Goal: Register for event/course

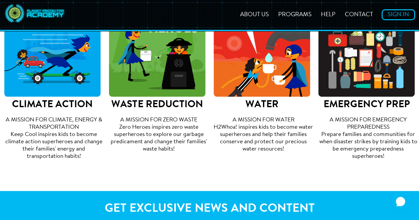
scroll to position [281, 0]
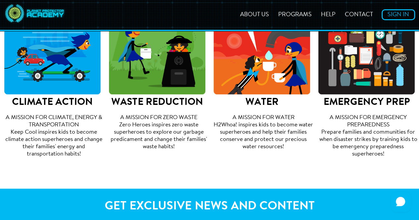
click at [269, 78] on img at bounding box center [262, 46] width 96 height 96
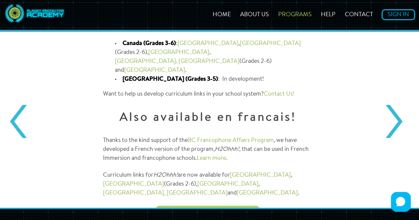
scroll to position [822, 0]
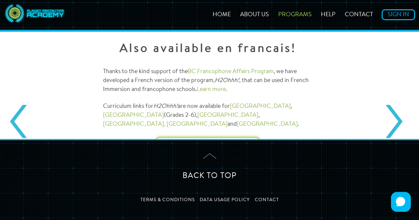
click at [205, 142] on link "Get started now" at bounding box center [208, 146] width 72 height 8
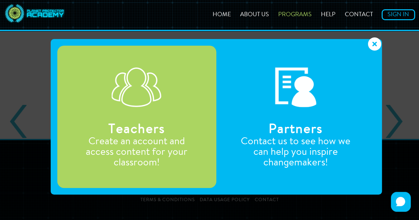
click at [180, 120] on div "Teachers Create an account and access content for your classroom!" at bounding box center [136, 117] width 159 height 143
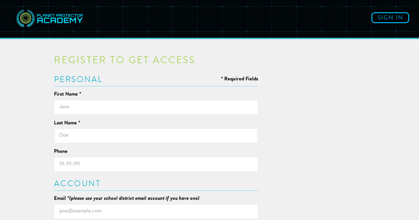
click at [132, 108] on input "text" at bounding box center [156, 107] width 204 height 15
type input "Christine"
click at [113, 133] on input "text" at bounding box center [156, 135] width 204 height 15
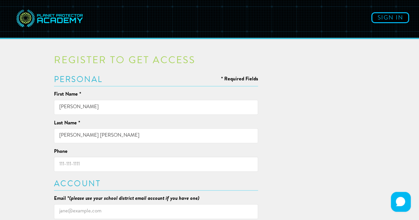
type input "Crilley Everts"
click at [85, 164] on input "Phone" at bounding box center [156, 164] width 204 height 15
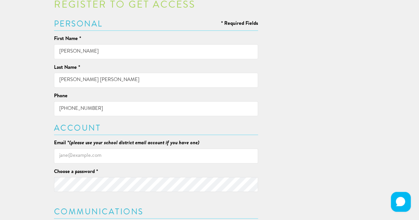
scroll to position [68, 0]
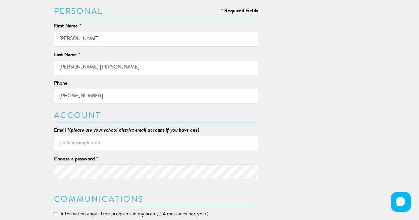
type input "250-488-0385"
click at [143, 142] on input "Email * (please use your school district email account if you have one)" at bounding box center [156, 143] width 204 height 15
type input "ccrilley-everts@sd67.bc.ca"
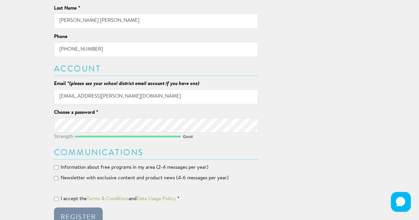
scroll to position [150, 0]
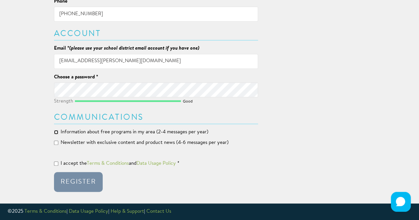
click at [54, 131] on input "Information about free programs in my area (2-4 messages per year)" at bounding box center [56, 132] width 4 height 4
checkbox input "true"
click at [56, 143] on input "Newsletter with exclusive content and product news (4-6 messages per year)" at bounding box center [56, 143] width 4 height 4
checkbox input "true"
click at [55, 165] on input "I accept the Terms & Conditions and Data Usage Policy *" at bounding box center [56, 164] width 4 height 4
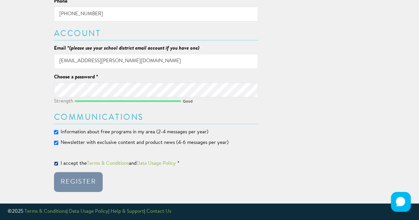
checkbox input "true"
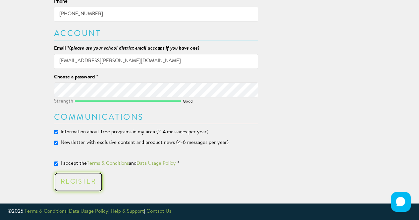
click at [72, 180] on div "Register" at bounding box center [78, 182] width 35 height 7
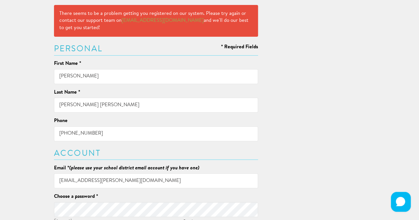
scroll to position [69, 0]
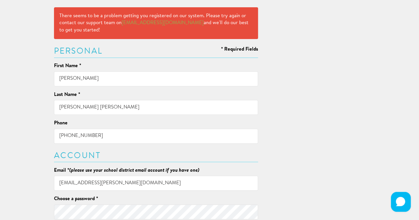
click at [73, 109] on input "Crilley Everts" at bounding box center [156, 107] width 204 height 15
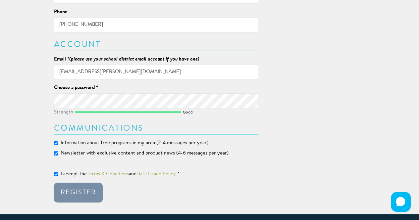
scroll to position [190, 0]
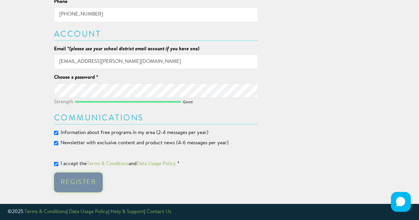
type input "Crilley-Everts"
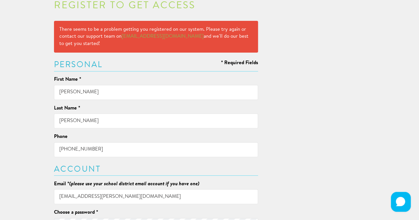
scroll to position [0, 0]
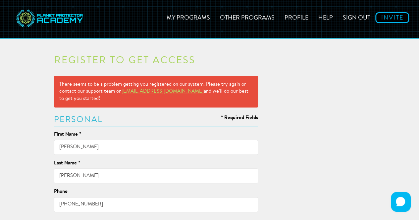
click at [152, 93] on link "support@planetprotectoracademy.com" at bounding box center [162, 91] width 82 height 5
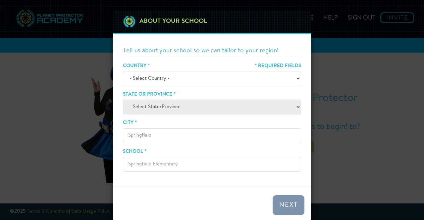
click at [294, 77] on select "- Select Country - [GEOGRAPHIC_DATA] [GEOGRAPHIC_DATA] ────────── [GEOGRAPHIC_D…" at bounding box center [212, 78] width 178 height 15
select select "[GEOGRAPHIC_DATA]"
click at [123, 71] on select "- Select Country - [GEOGRAPHIC_DATA] [GEOGRAPHIC_DATA] ────────── [GEOGRAPHIC_D…" at bounding box center [212, 78] width 178 height 15
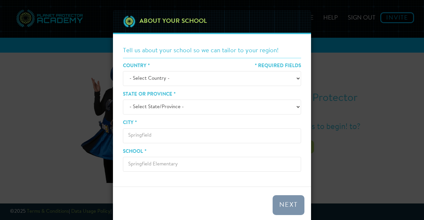
click at [295, 110] on select "- Select State/Province - [GEOGRAPHIC_DATA] [GEOGRAPHIC_DATA] [GEOGRAPHIC_DATA]…" at bounding box center [212, 107] width 178 height 15
select select "BC"
click at [123, 100] on select "- Select State/Province - [GEOGRAPHIC_DATA] [GEOGRAPHIC_DATA] [GEOGRAPHIC_DATA]…" at bounding box center [212, 107] width 178 height 15
click at [137, 134] on input "City *" at bounding box center [212, 135] width 178 height 15
type input "Penticton"
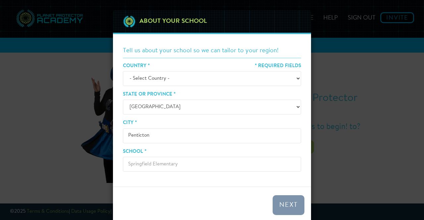
click at [142, 165] on input "School *" at bounding box center [212, 164] width 178 height 15
type input "KVR"
click at [288, 206] on button "Next" at bounding box center [288, 205] width 32 height 20
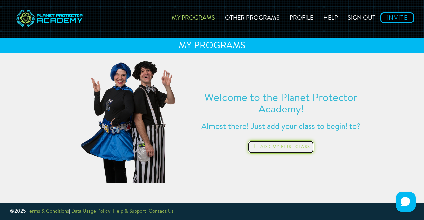
click at [279, 149] on button "Add my first class" at bounding box center [281, 146] width 66 height 13
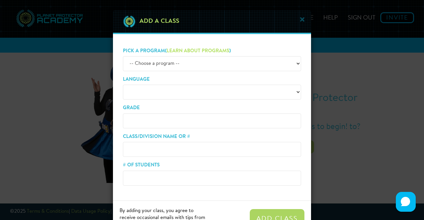
click at [294, 65] on select "-- Choose a program -- ZERO HEROES KEEP COOL H2WHOA! EP SQUAD (Gr. K-2) EP SQUAD" at bounding box center [212, 63] width 178 height 15
select select "h2whoa"
click at [123, 56] on select "-- Choose a program -- ZERO HEROES KEEP COOL H2WHOA! EP SQUAD (Gr. K-2) EP SQUAD" at bounding box center [212, 63] width 178 height 15
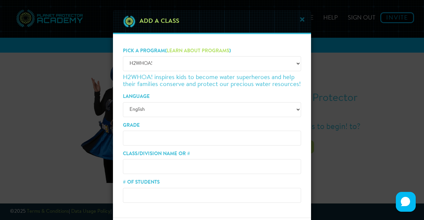
click at [223, 140] on input "Grade" at bounding box center [212, 138] width 178 height 15
type input "2/3"
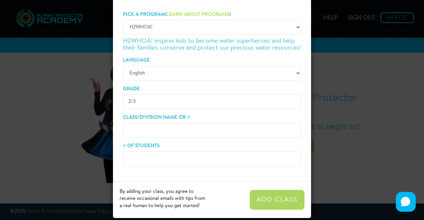
scroll to position [42, 0]
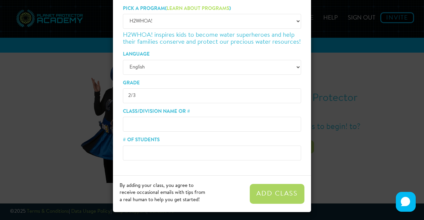
click at [128, 126] on input "Class/Division Name or #" at bounding box center [212, 124] width 178 height 15
type input "m"
type input "[PERSON_NAME]"
click at [128, 152] on input "# of Students" at bounding box center [212, 153] width 178 height 15
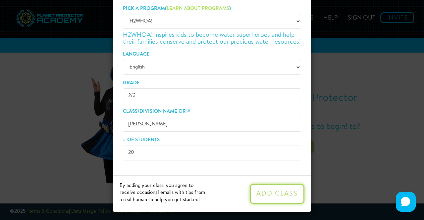
type input "20"
click at [283, 198] on button "Add Class" at bounding box center [277, 194] width 55 height 20
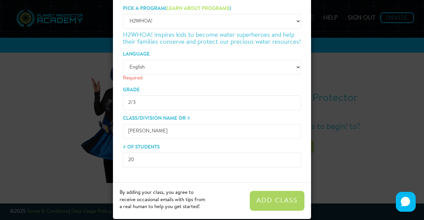
click at [160, 76] on div "Required" at bounding box center [212, 78] width 178 height 7
click at [139, 101] on input "2/3" at bounding box center [212, 102] width 178 height 15
type input "2"
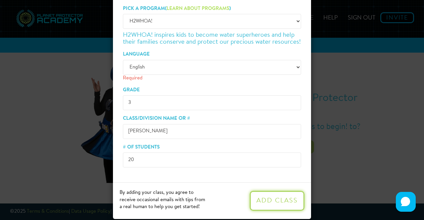
type input "3"
click at [260, 202] on button "Add Class" at bounding box center [277, 201] width 55 height 20
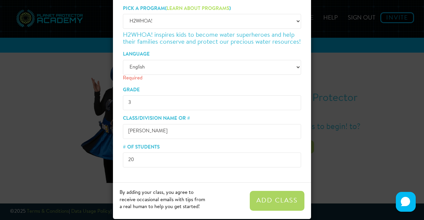
click at [126, 76] on div "Required" at bounding box center [212, 78] width 178 height 7
click at [113, 67] on div "Pick a program ( Learn about programs ) -- Choose a program -- ZERO HEROES KEEP…" at bounding box center [212, 87] width 198 height 191
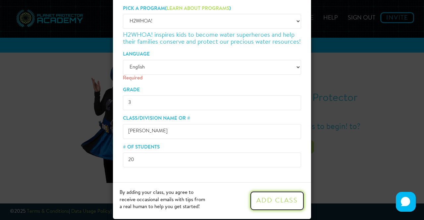
click at [284, 205] on button "Add Class" at bounding box center [277, 201] width 55 height 20
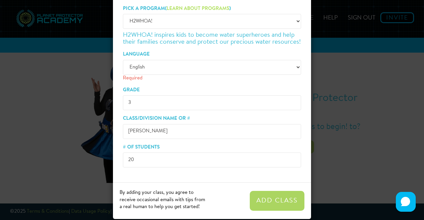
scroll to position [0, 0]
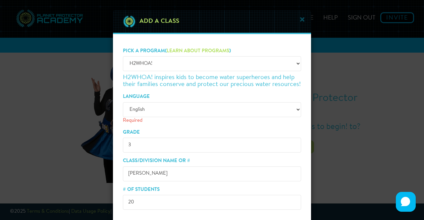
click at [294, 111] on select "English Français canadien" at bounding box center [212, 109] width 178 height 15
select select "en"
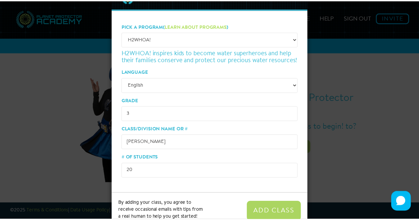
scroll to position [44, 0]
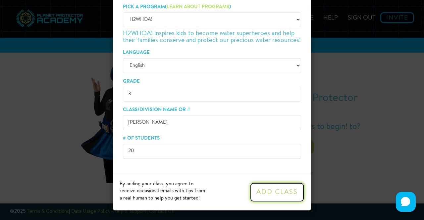
click at [254, 195] on button "Add Class" at bounding box center [277, 192] width 55 height 20
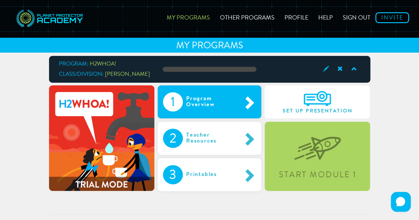
click at [217, 114] on div "1 Program Overview" at bounding box center [210, 101] width 104 height 33
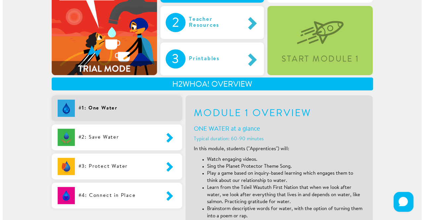
scroll to position [0, 0]
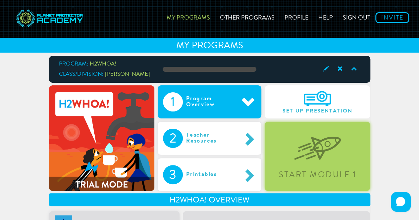
click at [285, 163] on div "Start Module 1" at bounding box center [316, 156] width 105 height 69
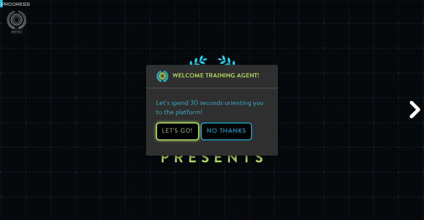
click at [176, 137] on button "Let's Go!" at bounding box center [177, 131] width 43 height 18
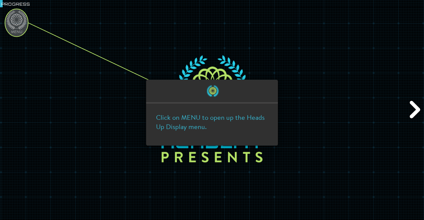
click at [176, 137] on div "Click on MENU to open up the Heads Up Display menu." at bounding box center [212, 125] width 132 height 42
click at [20, 28] on ellipse at bounding box center [16, 23] width 23 height 28
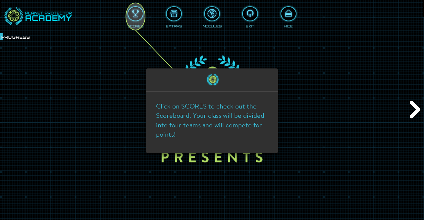
click at [295, 15] on icon at bounding box center [212, 110] width 424 height 220
click at [412, 114] on icon at bounding box center [212, 110] width 424 height 220
click at [256, 125] on p "Click on SCORES to check out the Scoreboard. Your class will be divided into fo…" at bounding box center [212, 121] width 112 height 38
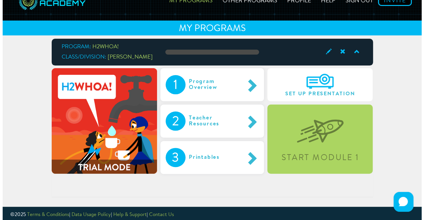
scroll to position [20, 0]
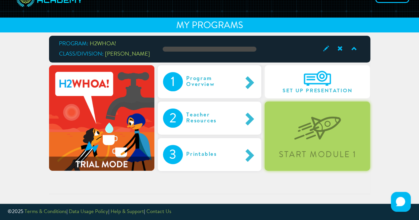
click at [330, 140] on div "Start Module 1" at bounding box center [316, 136] width 105 height 69
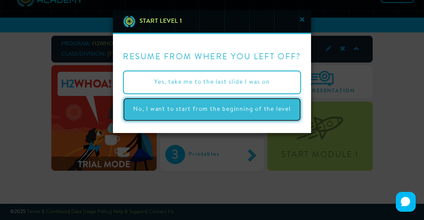
click at [216, 108] on button "No, I want to start from the beginning of the level" at bounding box center [212, 110] width 178 height 24
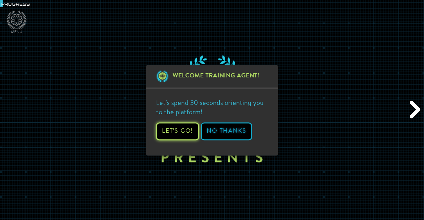
click at [190, 130] on button "Let's Go!" at bounding box center [177, 131] width 43 height 18
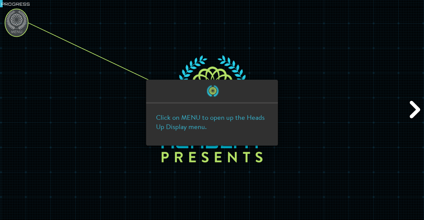
click at [23, 22] on ellipse at bounding box center [16, 23] width 23 height 28
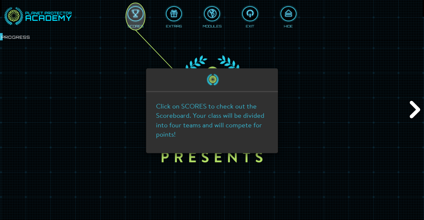
click at [171, 20] on icon at bounding box center [212, 110] width 424 height 220
click at [415, 115] on icon at bounding box center [212, 110] width 424 height 220
click at [254, 137] on p "Click on SCORES to check out the Scoreboard. Your class will be divided into fo…" at bounding box center [212, 121] width 112 height 38
click at [128, 19] on ellipse at bounding box center [135, 16] width 19 height 27
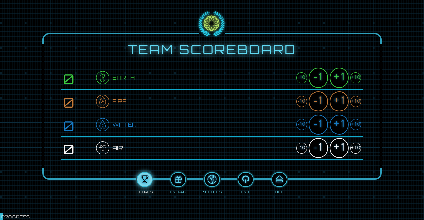
click at [128, 19] on div at bounding box center [212, 110] width 424 height 220
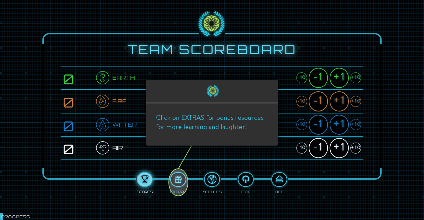
click at [215, 176] on icon at bounding box center [212, 110] width 424 height 220
click at [211, 178] on icon at bounding box center [212, 110] width 424 height 220
click at [243, 178] on icon at bounding box center [212, 110] width 424 height 220
click at [201, 176] on icon at bounding box center [212, 110] width 424 height 220
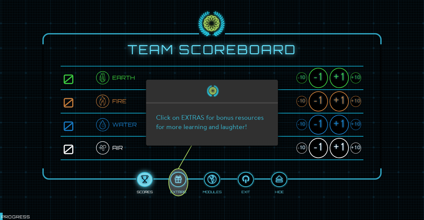
click at [201, 176] on icon at bounding box center [212, 110] width 424 height 220
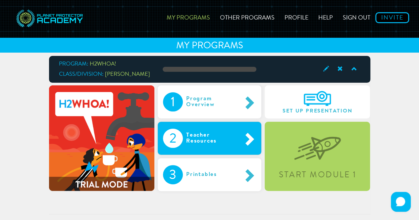
click at [241, 141] on div "Teacher Resources" at bounding box center [212, 138] width 59 height 19
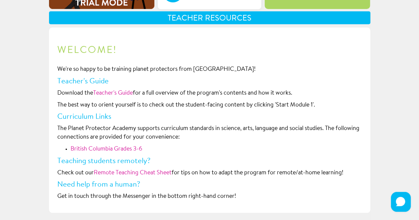
scroll to position [190, 0]
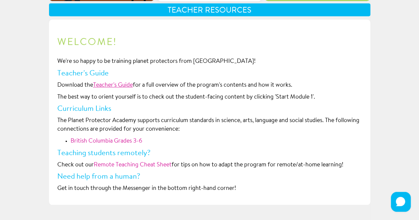
click at [110, 84] on link "Teacher's Guide" at bounding box center [113, 85] width 40 height 6
click at [106, 138] on link "British Columbia Grades 3-6" at bounding box center [107, 141] width 72 height 6
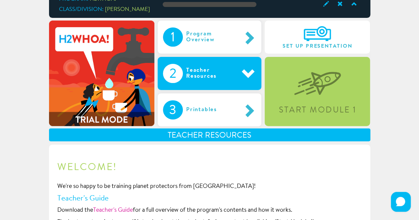
scroll to position [64, 0]
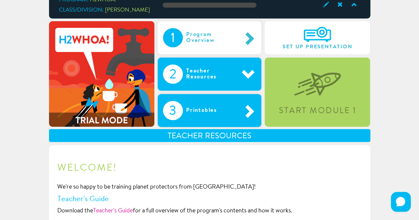
click at [215, 100] on div "3 Printables" at bounding box center [210, 110] width 104 height 33
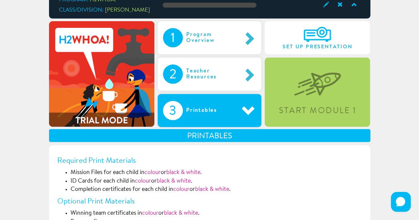
click at [247, 108] on span at bounding box center [248, 111] width 15 height 14
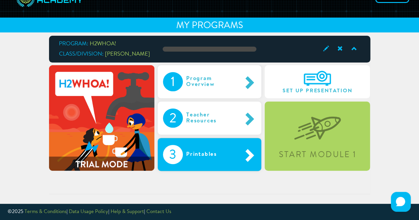
click at [250, 153] on span at bounding box center [248, 155] width 15 height 14
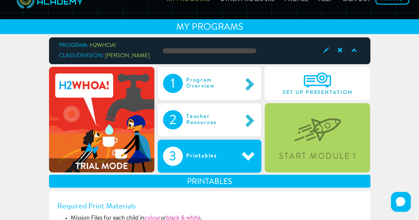
scroll to position [16, 0]
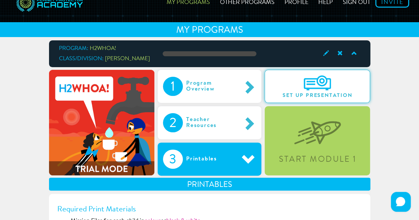
click at [314, 75] on img at bounding box center [317, 82] width 27 height 15
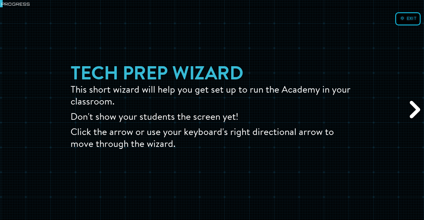
click at [413, 104] on div "Next" at bounding box center [414, 110] width 20 height 66
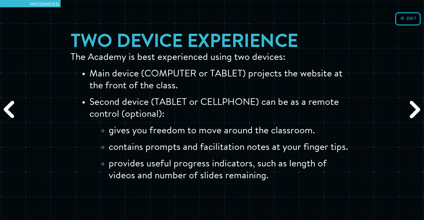
click at [413, 104] on div "Next" at bounding box center [414, 110] width 20 height 66
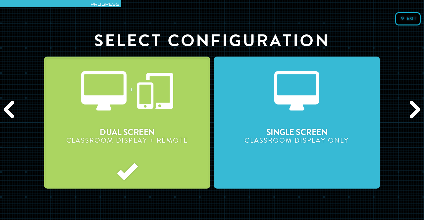
click at [336, 120] on button "Single Screen Classroom Display Only" at bounding box center [297, 123] width 166 height 132
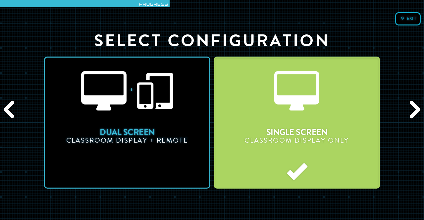
click at [414, 111] on div "Next" at bounding box center [414, 110] width 20 height 66
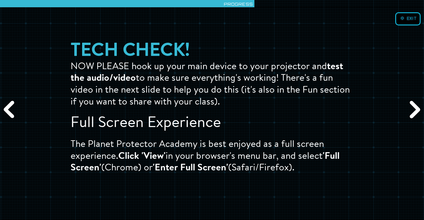
click at [414, 111] on div "Next" at bounding box center [414, 110] width 20 height 66
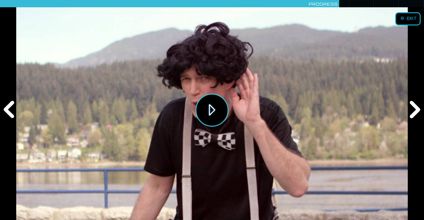
click at [212, 110] on button "Play" at bounding box center [211, 110] width 33 height 33
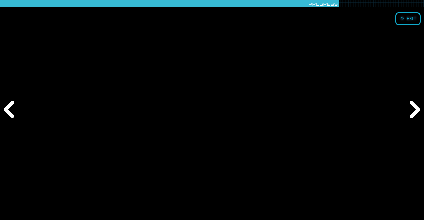
click at [416, 109] on div "Next" at bounding box center [414, 110] width 20 height 66
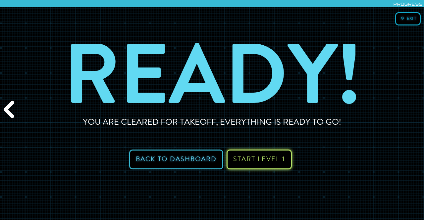
click at [267, 157] on span "Start Level 1" at bounding box center [259, 159] width 52 height 7
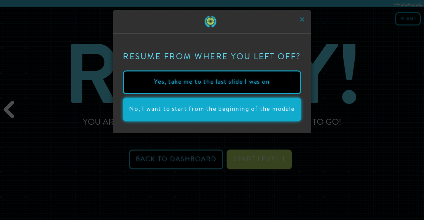
click at [252, 118] on button "No, I want to start from the beginning of the module" at bounding box center [212, 110] width 178 height 24
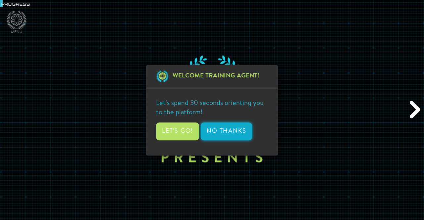
click at [209, 133] on button "No Thanks" at bounding box center [226, 131] width 51 height 18
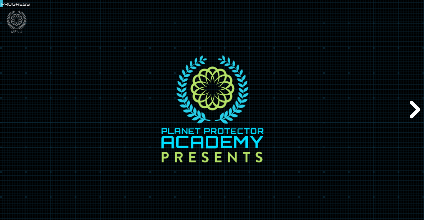
click at [410, 102] on div "Next" at bounding box center [414, 110] width 20 height 66
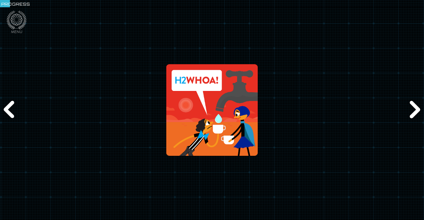
click at [410, 102] on div "Next" at bounding box center [414, 110] width 20 height 66
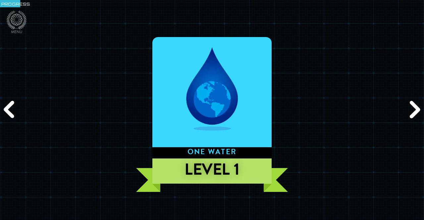
click at [412, 105] on div "Next" at bounding box center [414, 110] width 20 height 66
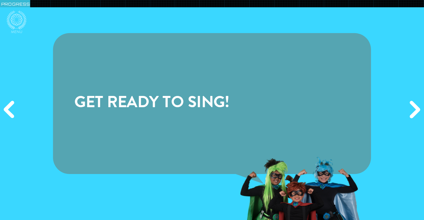
click at [412, 105] on div "Next" at bounding box center [414, 110] width 20 height 66
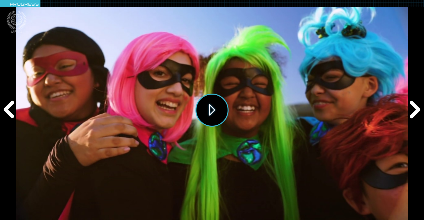
click at [214, 110] on button "Play" at bounding box center [211, 110] width 33 height 33
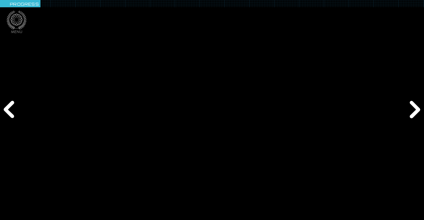
click at [414, 112] on div "Next" at bounding box center [414, 110] width 20 height 66
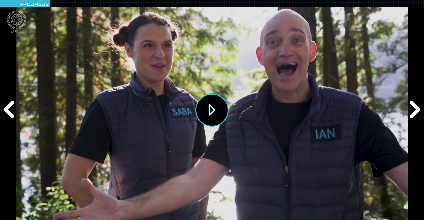
click at [206, 113] on button "Play" at bounding box center [211, 110] width 33 height 33
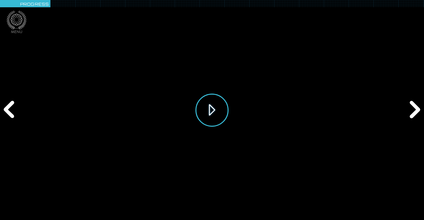
click at [212, 118] on button "Play" at bounding box center [211, 110] width 33 height 33
click at [414, 113] on div "Next" at bounding box center [414, 110] width 20 height 66
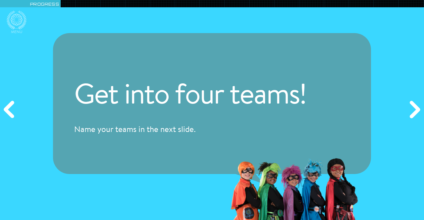
click at [413, 113] on div "Next" at bounding box center [414, 110] width 20 height 66
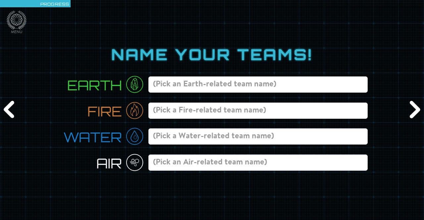
click at [413, 113] on div "Next" at bounding box center [414, 110] width 20 height 66
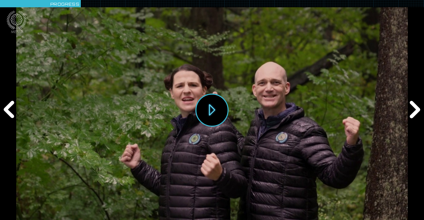
click at [413, 113] on div "Next" at bounding box center [414, 110] width 20 height 66
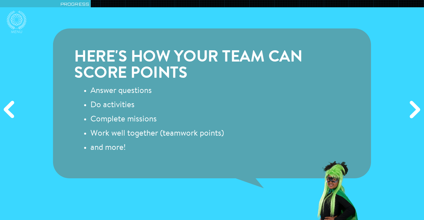
click at [413, 113] on div "Next" at bounding box center [414, 110] width 20 height 66
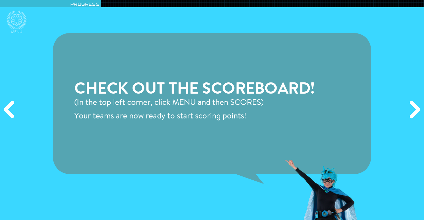
click at [413, 113] on div "Next" at bounding box center [414, 110] width 20 height 66
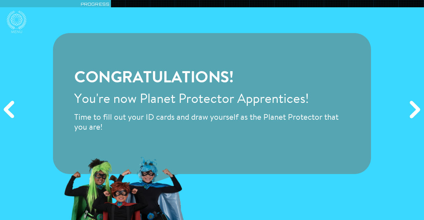
click at [413, 113] on div "Next" at bounding box center [414, 110] width 20 height 66
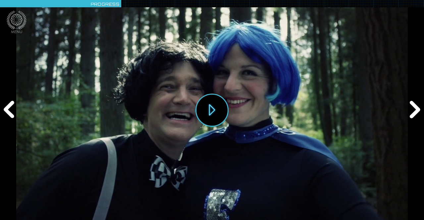
click at [413, 113] on div "Next" at bounding box center [414, 110] width 20 height 66
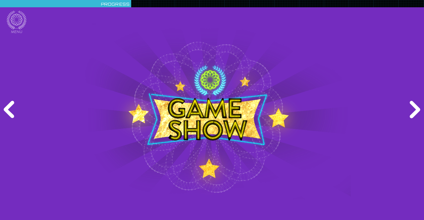
click at [413, 113] on div "Next" at bounding box center [414, 110] width 20 height 66
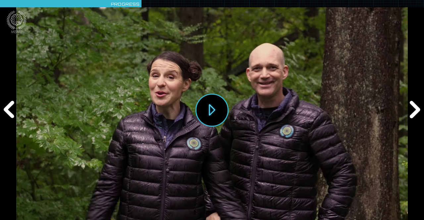
click at [413, 113] on div "Next" at bounding box center [414, 110] width 20 height 66
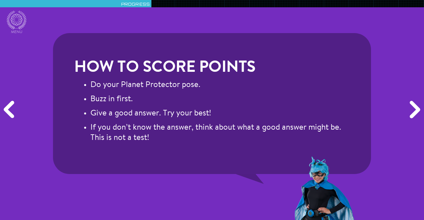
click at [413, 113] on div "Next" at bounding box center [414, 110] width 20 height 66
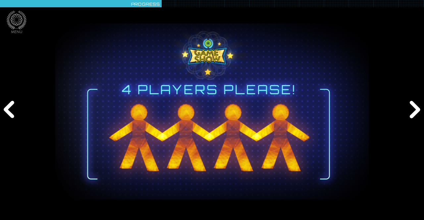
click at [413, 113] on div "Next" at bounding box center [414, 110] width 20 height 66
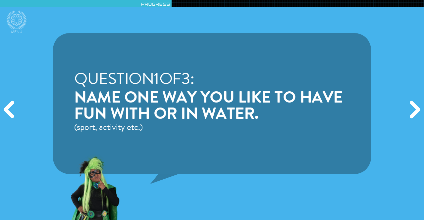
click at [413, 113] on div "Next" at bounding box center [414, 110] width 20 height 66
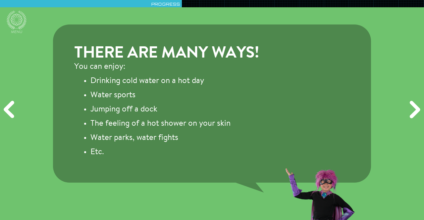
click at [413, 113] on div "Next" at bounding box center [414, 110] width 20 height 66
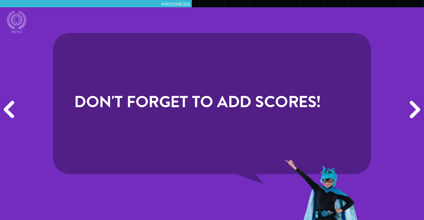
click at [413, 113] on div "Next" at bounding box center [414, 110] width 20 height 66
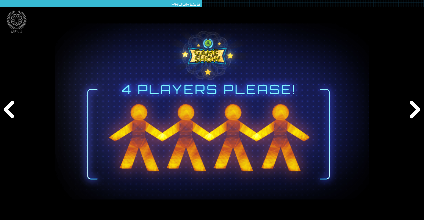
click at [413, 113] on div "Next" at bounding box center [414, 110] width 20 height 66
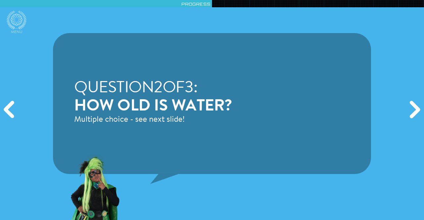
click at [413, 113] on div "Next" at bounding box center [414, 110] width 20 height 66
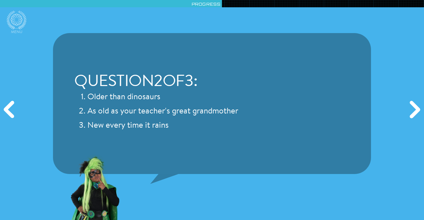
click at [413, 113] on div "Next" at bounding box center [414, 110] width 20 height 66
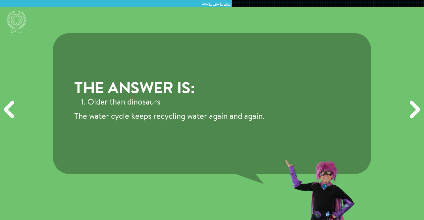
click at [413, 113] on div "Next" at bounding box center [414, 110] width 20 height 66
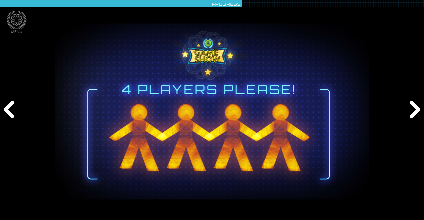
click at [413, 113] on div "Next" at bounding box center [414, 110] width 20 height 66
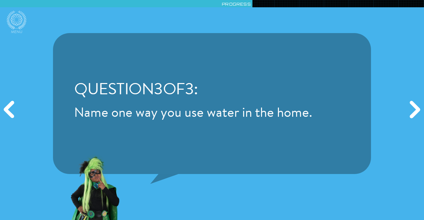
click at [413, 113] on div "Next" at bounding box center [414, 110] width 20 height 66
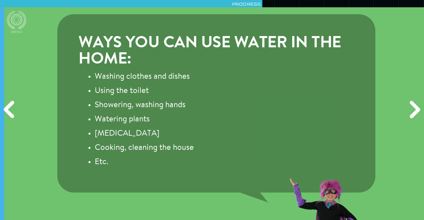
click at [413, 113] on div "Next" at bounding box center [414, 110] width 20 height 66
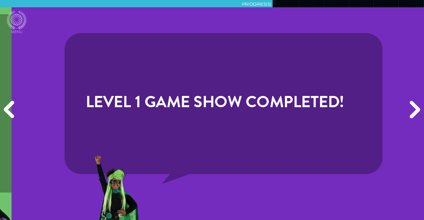
click at [413, 113] on div "Next" at bounding box center [414, 110] width 20 height 66
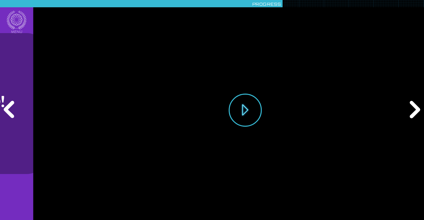
click at [413, 113] on div "Next" at bounding box center [414, 110] width 20 height 66
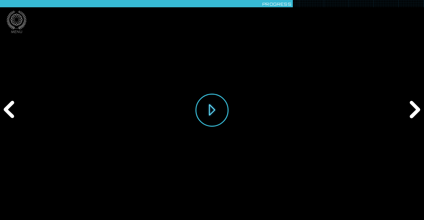
click at [413, 113] on div "Next" at bounding box center [414, 110] width 20 height 66
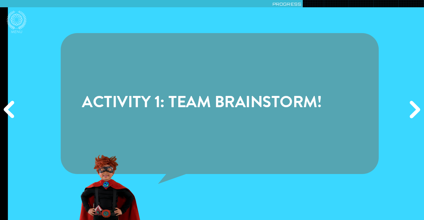
click at [413, 113] on div "Next" at bounding box center [414, 110] width 20 height 66
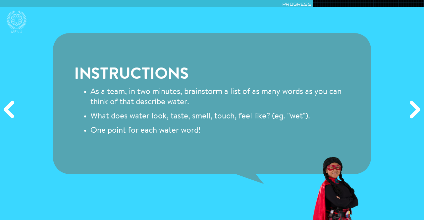
click at [418, 112] on div "Next" at bounding box center [414, 110] width 20 height 66
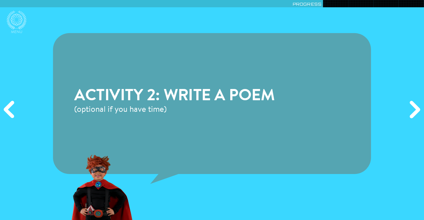
click at [418, 112] on div "Next" at bounding box center [414, 110] width 20 height 66
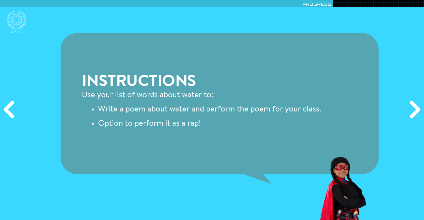
click at [418, 112] on div "Next" at bounding box center [414, 110] width 20 height 66
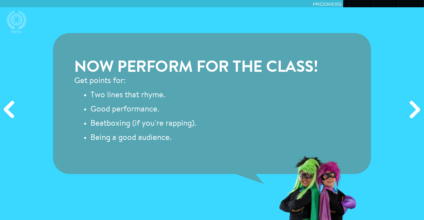
click at [418, 106] on div "Next" at bounding box center [414, 110] width 20 height 66
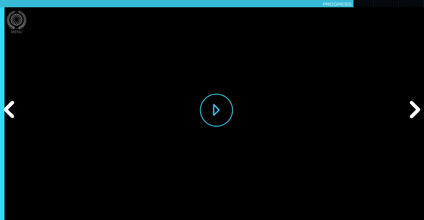
click at [418, 106] on div "Next" at bounding box center [414, 110] width 20 height 66
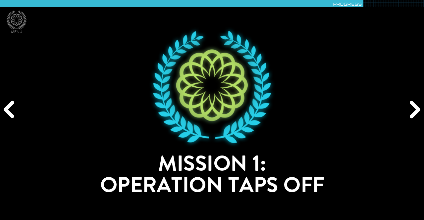
click at [418, 106] on div "Next" at bounding box center [414, 110] width 20 height 66
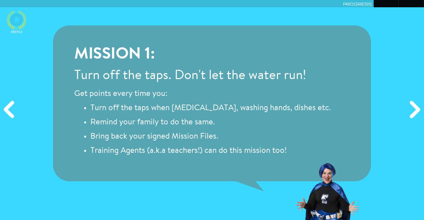
click at [14, 17] on icon at bounding box center [17, 20] width 20 height 19
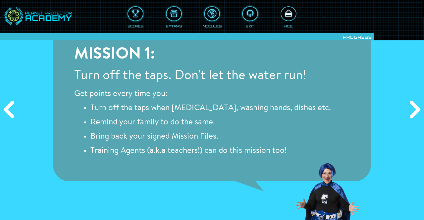
click at [292, 13] on div at bounding box center [288, 13] width 15 height 11
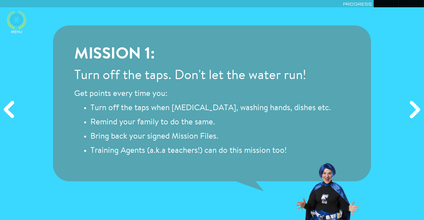
click at [17, 18] on icon at bounding box center [17, 20] width 20 height 19
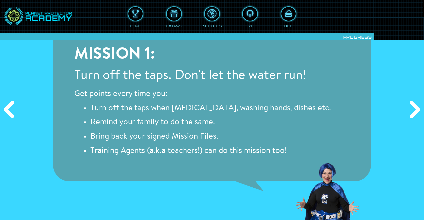
click at [212, 17] on div at bounding box center [212, 13] width 15 height 11
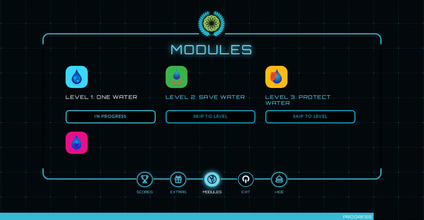
click at [247, 177] on div at bounding box center [245, 179] width 15 height 11
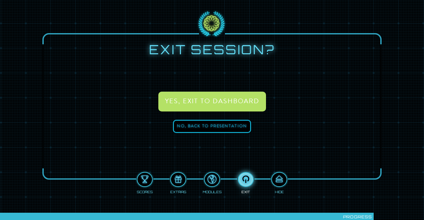
click at [247, 177] on div at bounding box center [245, 179] width 15 height 11
click at [241, 184] on div at bounding box center [245, 179] width 15 height 11
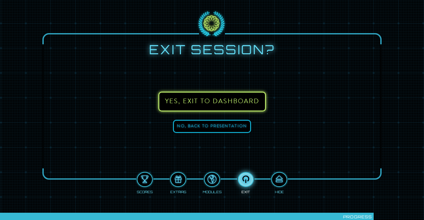
click at [211, 97] on button "Yes, exit to DASHBOARD" at bounding box center [212, 102] width 108 height 20
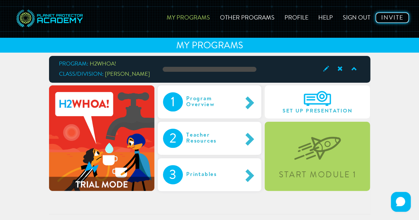
click at [384, 20] on link "Invite" at bounding box center [392, 17] width 34 height 11
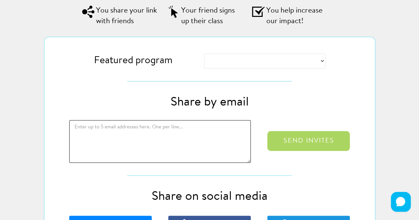
scroll to position [145, 0]
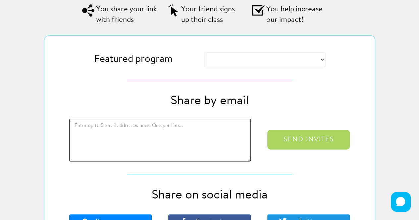
click at [123, 137] on textarea at bounding box center [160, 140] width 182 height 43
click at [222, 62] on select "ZERO HEROES KEEP COOL H2WHOA! EMERGENCY PREPAREDNESS SQUAD (Gr. K-2) EMERGENCY …" at bounding box center [264, 59] width 121 height 15
select select "h2whoa"
click at [204, 52] on select "ZERO HEROES KEEP COOL H2WHOA! EMERGENCY PREPAREDNESS SQUAD (Gr. K-2) EMERGENCY …" at bounding box center [264, 59] width 121 height 15
type input "https://app.planetprotectoracademy.com/r?refId=christinec&fp=h2whoa"
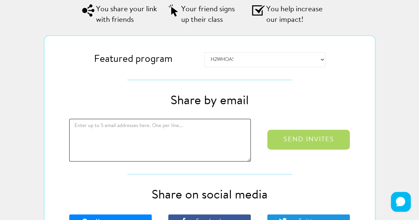
click at [147, 125] on textarea at bounding box center [160, 140] width 182 height 43
type textarea "cgarrett@sd67.bc.ca"
click at [299, 154] on div "Share by email cgarrett@sd67.bc.ca Send invites" at bounding box center [209, 127] width 330 height 69
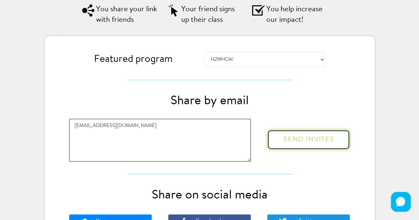
click at [298, 142] on button "Send invites" at bounding box center [308, 140] width 82 height 20
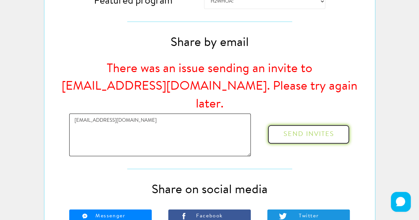
scroll to position [203, 0]
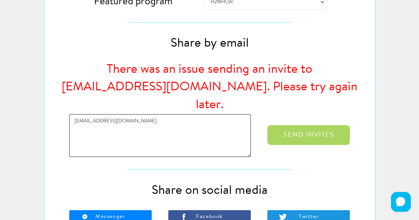
click at [417, 103] on div "My Programs Other Programs Profile Help Sign out Invite INVITE A FRIEND Invite …" at bounding box center [209, 58] width 419 height 522
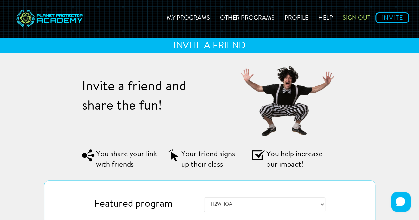
click at [350, 17] on link "Sign out" at bounding box center [356, 17] width 37 height 24
